Goal: Information Seeking & Learning: Learn about a topic

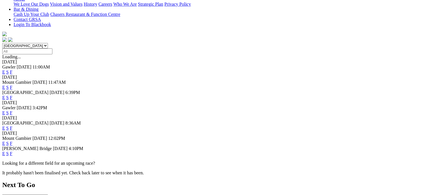
scroll to position [142, 0]
click at [12, 151] on link "F" at bounding box center [11, 153] width 3 height 5
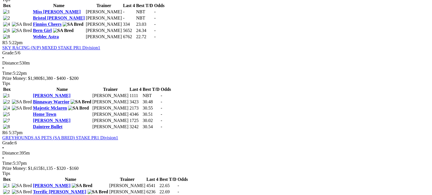
scroll to position [624, 0]
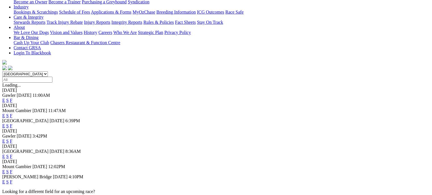
scroll to position [142, 0]
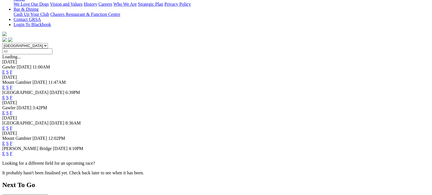
click at [12, 126] on link "F" at bounding box center [11, 128] width 3 height 5
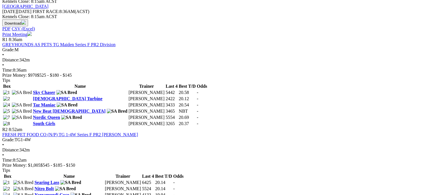
scroll to position [255, 0]
